Goal: Information Seeking & Learning: Learn about a topic

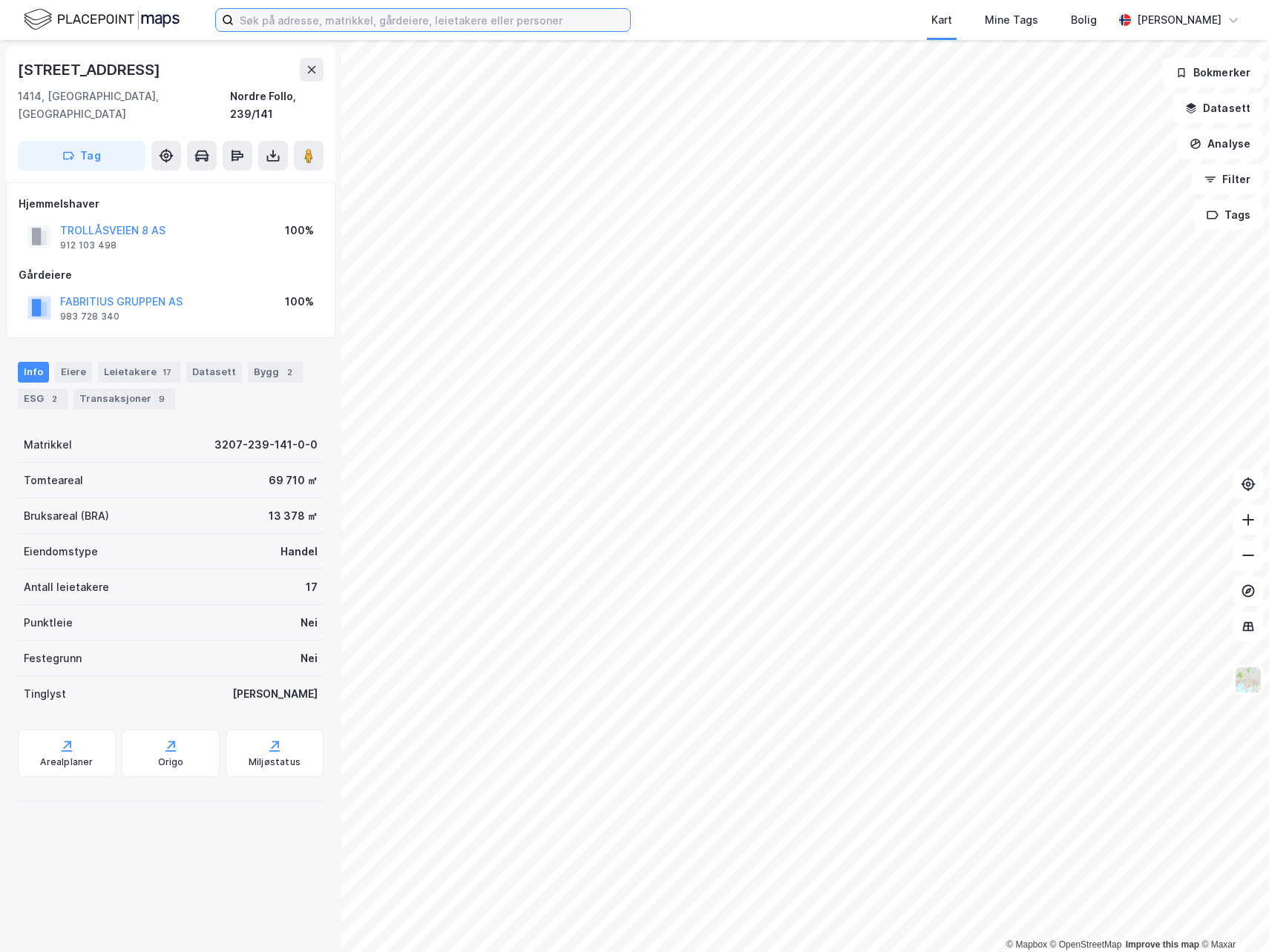
click at [264, 21] on input at bounding box center [432, 19] width 396 height 22
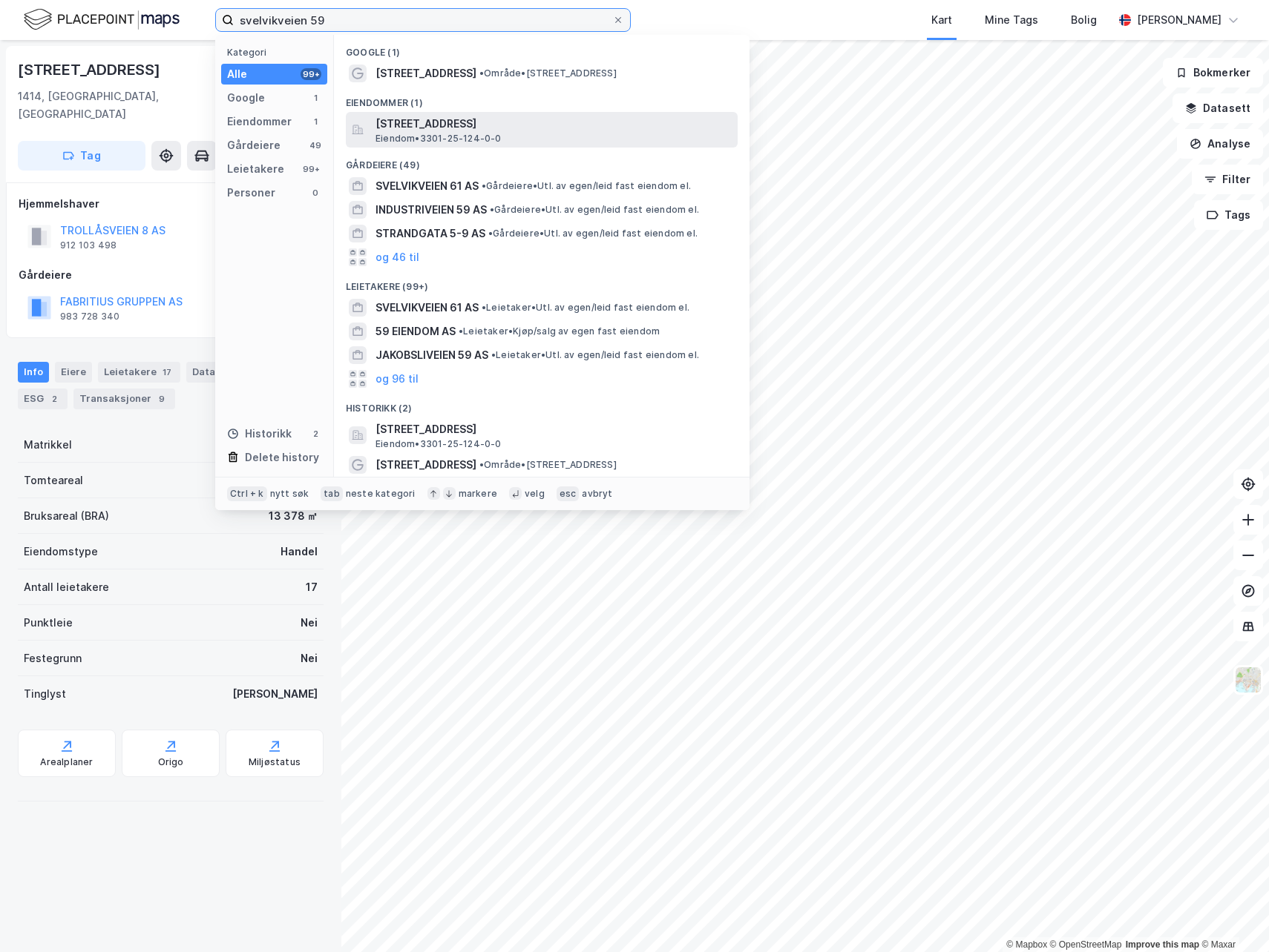
type input "svelvikveien 59"
